Goal: Check status: Check status

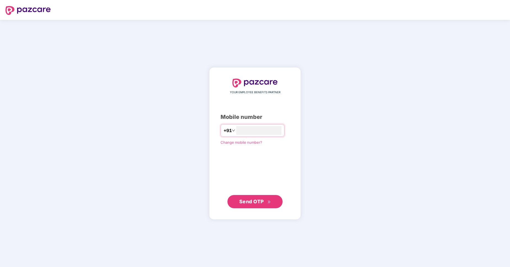
type input "**********"
click at [249, 198] on span "Send OTP" at bounding box center [255, 202] width 32 height 8
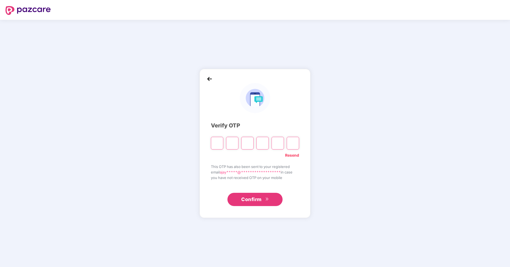
type input "*"
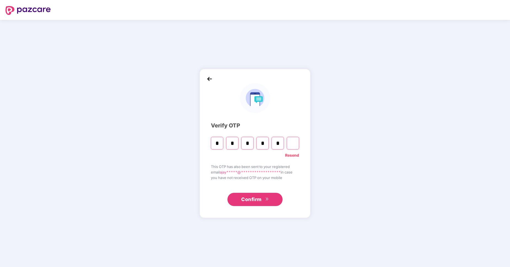
type input "*"
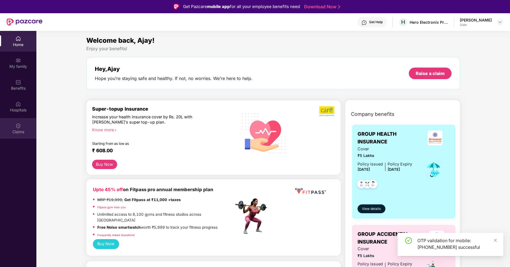
click at [14, 132] on div "Claims" at bounding box center [18, 132] width 36 height 6
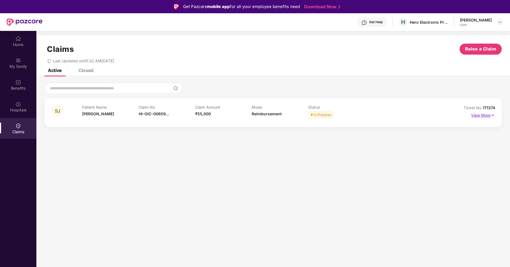
click at [483, 118] on p "View More" at bounding box center [484, 114] width 24 height 7
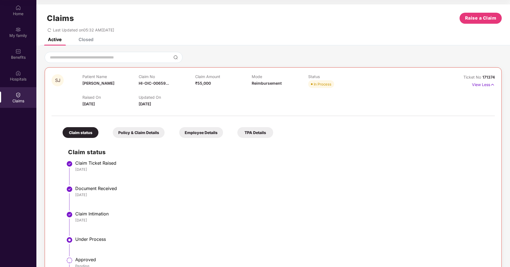
click at [92, 41] on div "Closed" at bounding box center [86, 40] width 15 height 6
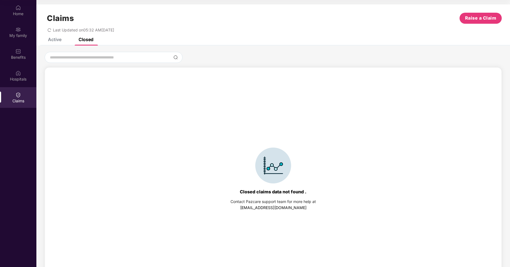
click at [57, 39] on div "Active" at bounding box center [55, 40] width 14 height 6
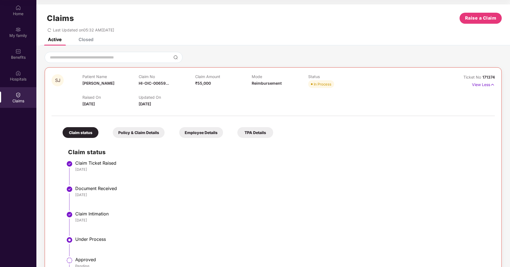
click at [57, 18] on h1 "Claims" at bounding box center [60, 18] width 27 height 9
click at [180, 22] on div "Claims Raise a Claim" at bounding box center [273, 18] width 457 height 11
click at [197, 82] on span "₹55,000" at bounding box center [203, 83] width 16 height 5
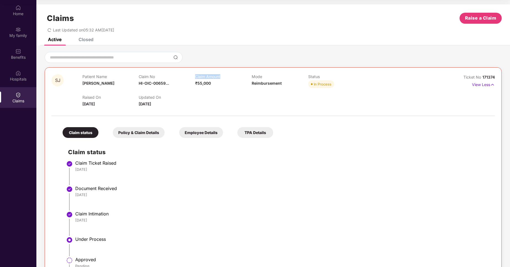
click at [197, 82] on span "₹55,000" at bounding box center [203, 83] width 16 height 5
